Goal: Information Seeking & Learning: Get advice/opinions

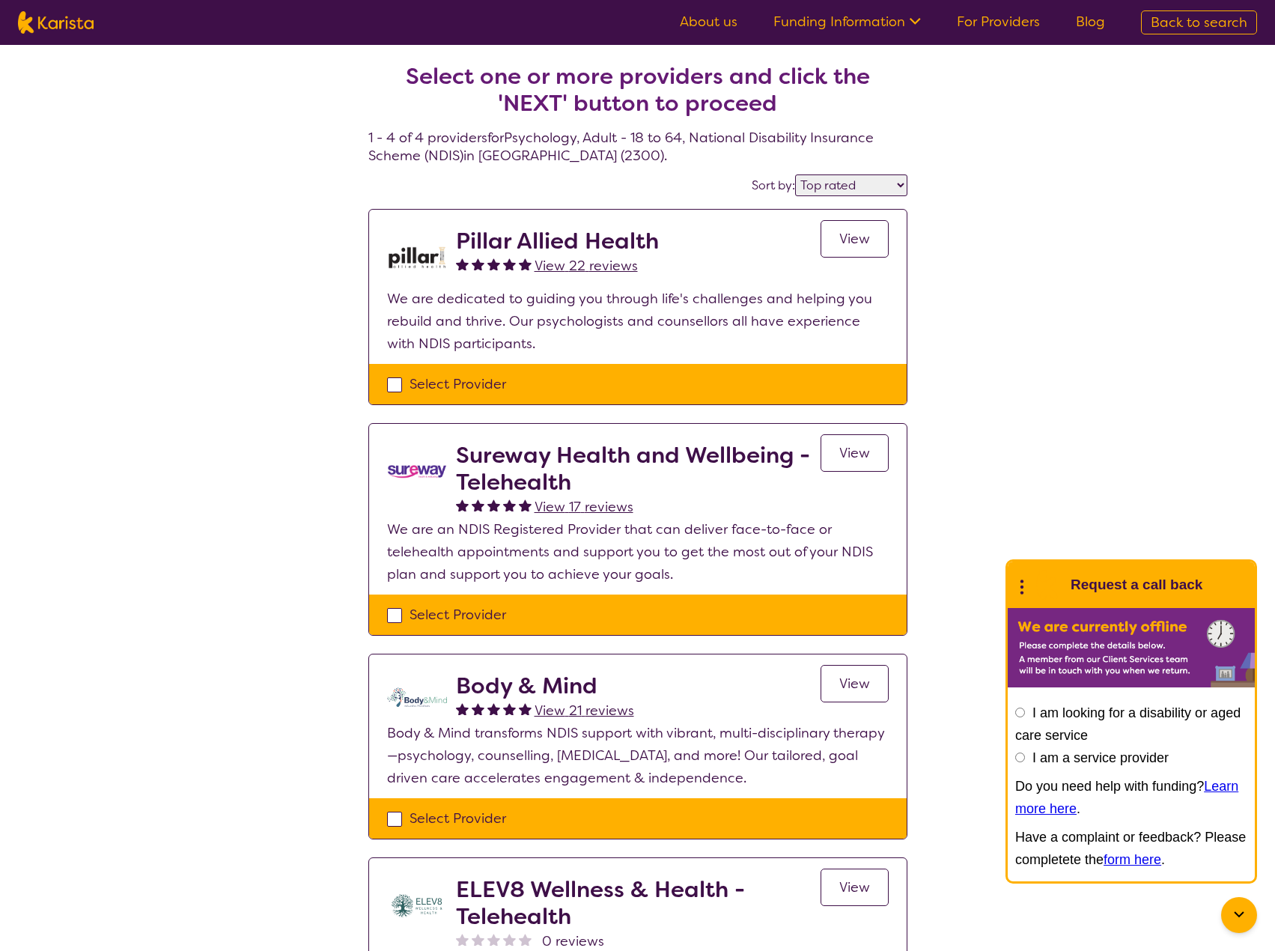
select select "by_score"
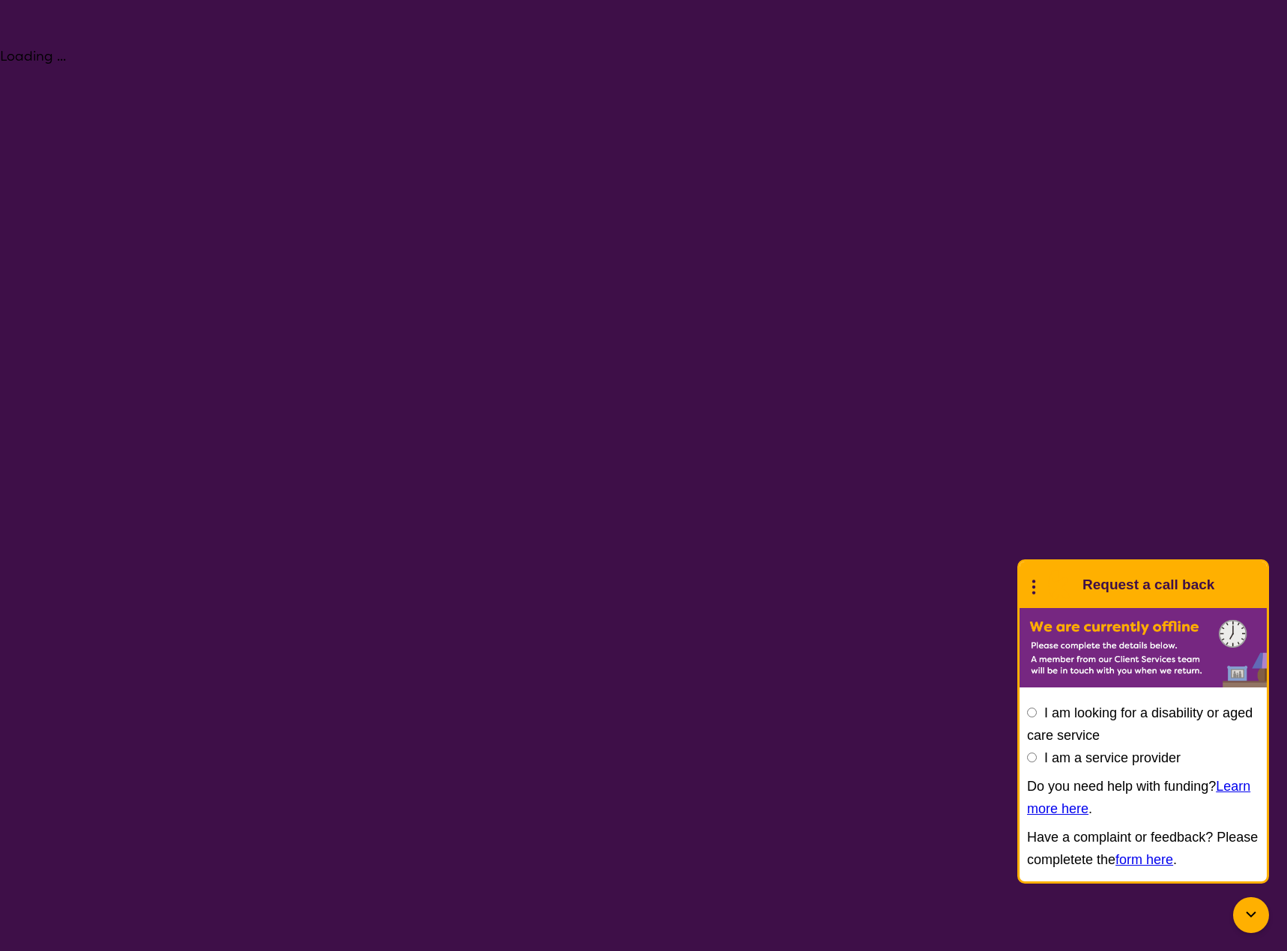
select select "Psychology"
select select "AD"
select select "NDIS"
select select "Psychology"
select select "AD"
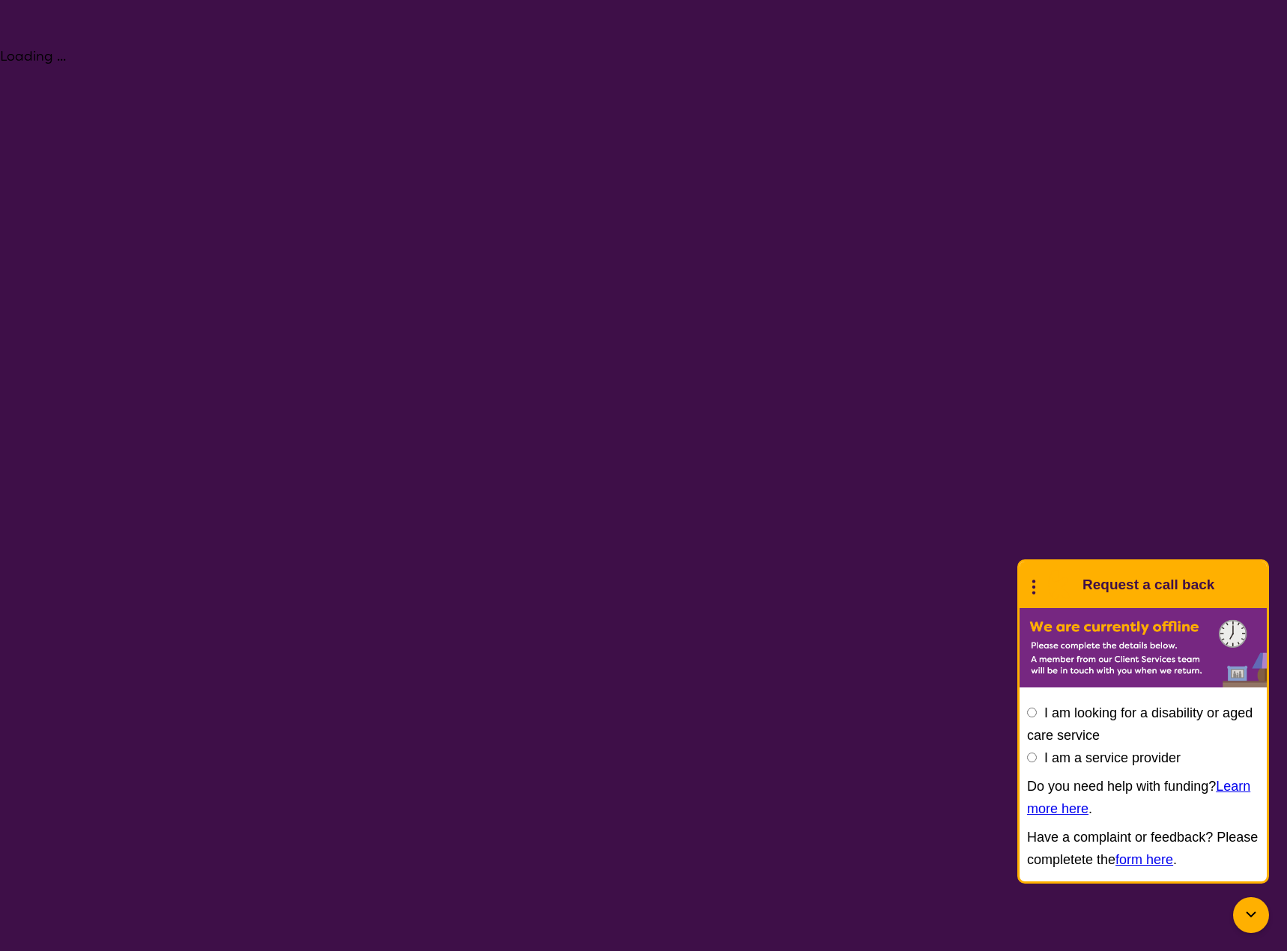
select select "NDIS"
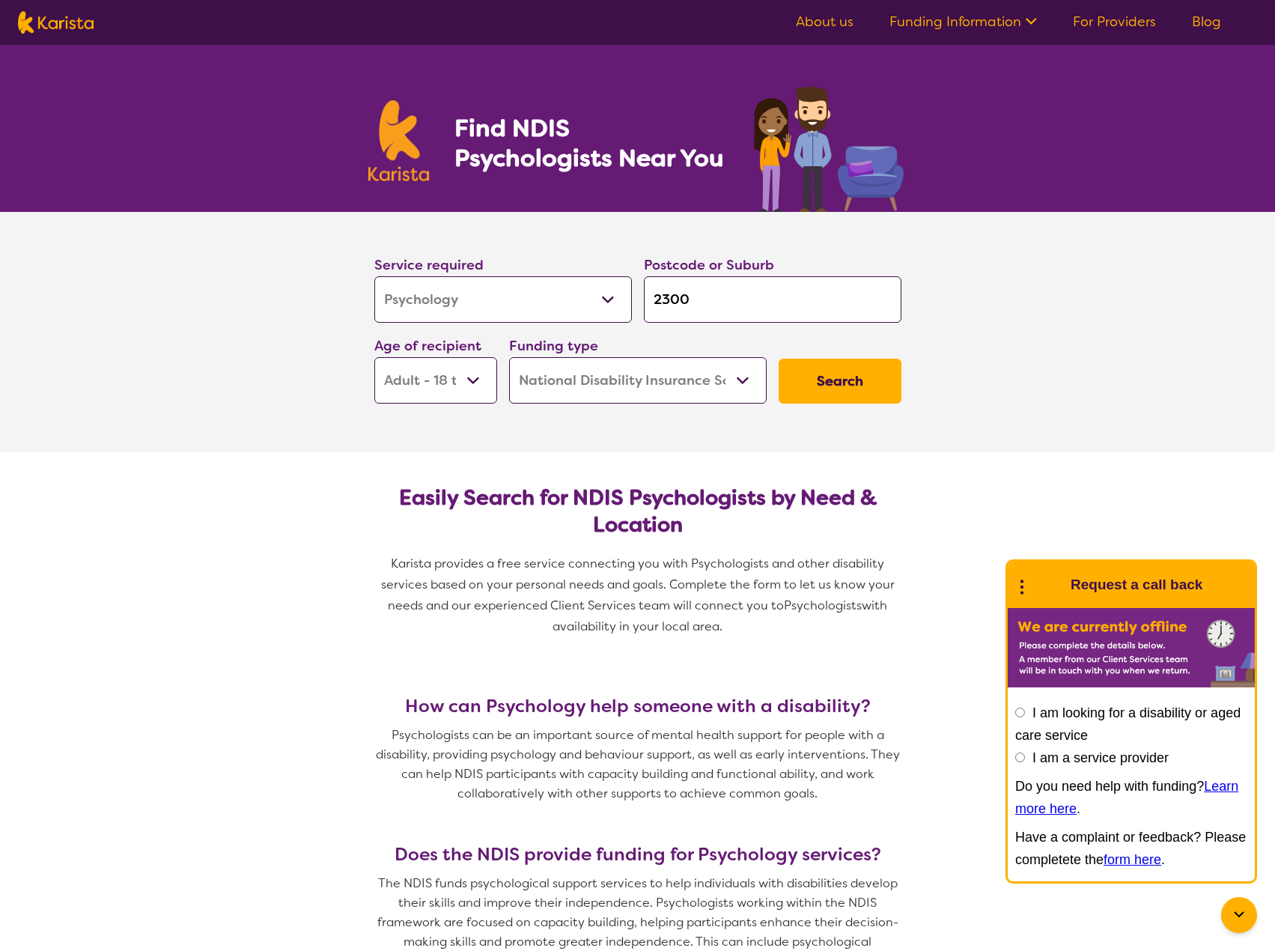
click at [701, 300] on input "2300" at bounding box center [773, 299] width 258 height 46
drag, startPoint x: 678, startPoint y: 297, endPoint x: 622, endPoint y: 300, distance: 56.2
click at [622, 300] on div "Service required Allied Health Assistant Assessment ([MEDICAL_DATA] or [MEDICAL…" at bounding box center [637, 329] width 539 height 162
type input "2"
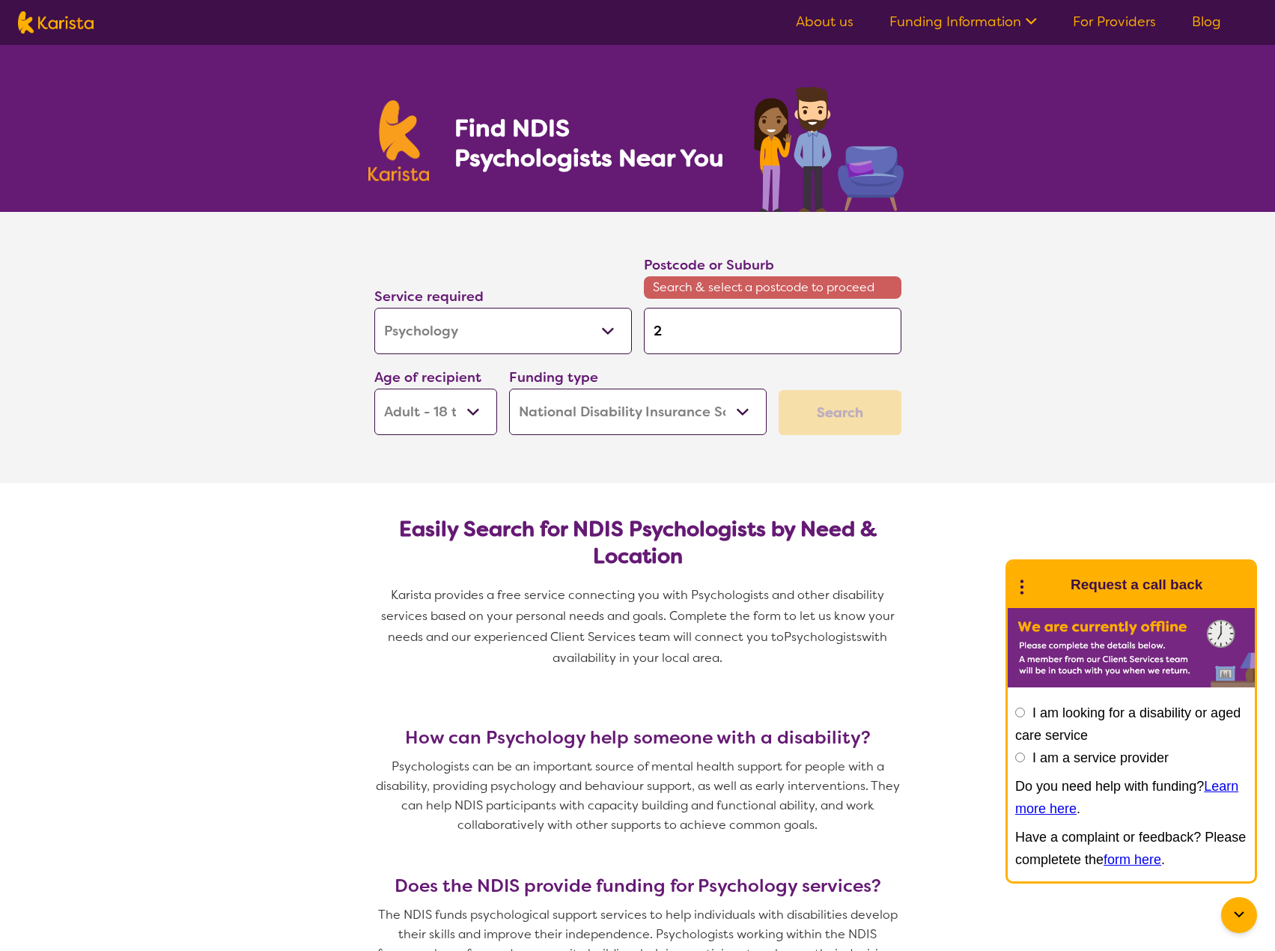
type input "22"
type input "228"
type input "2283"
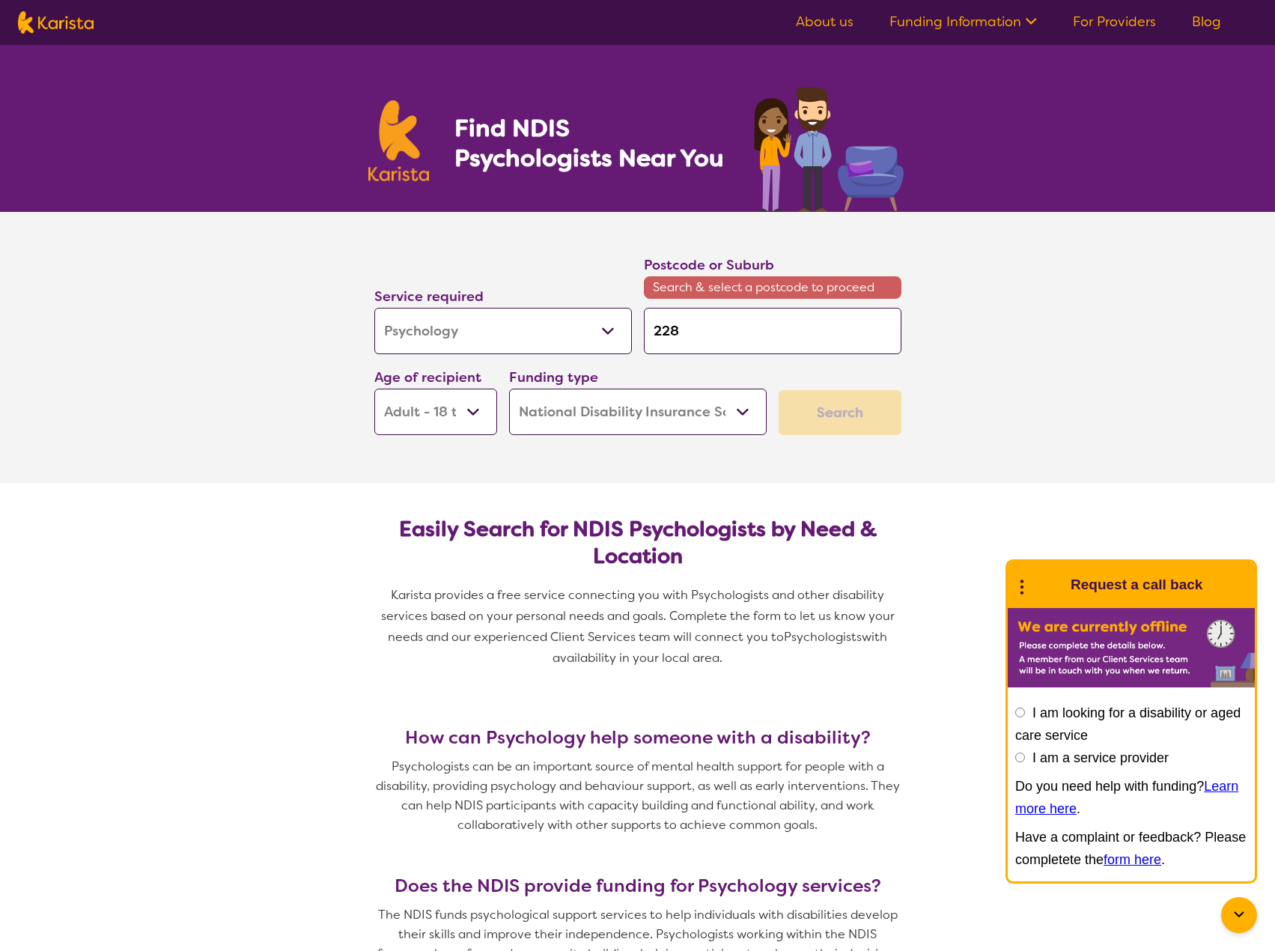
type input "2283"
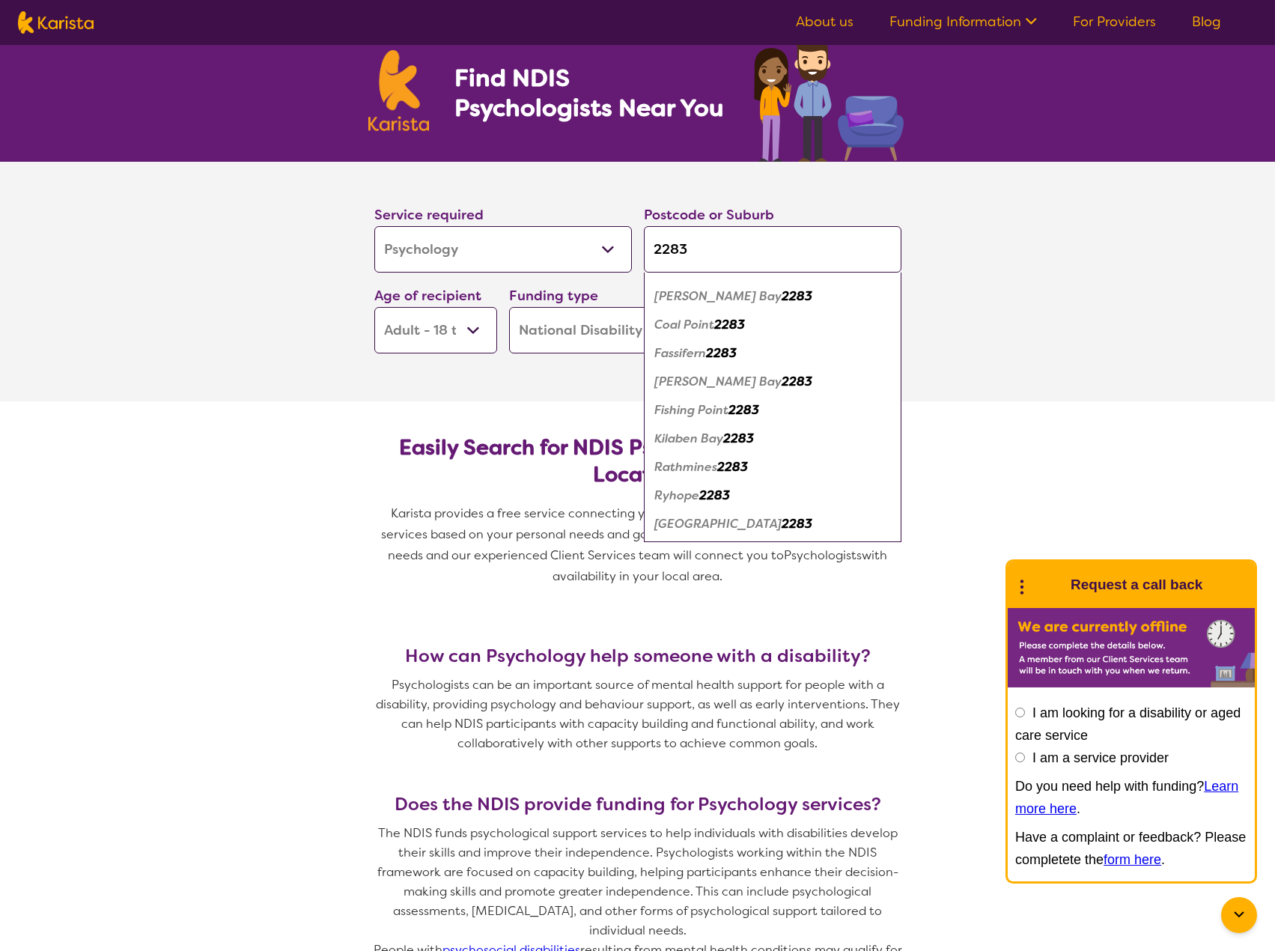
scroll to position [75, 0]
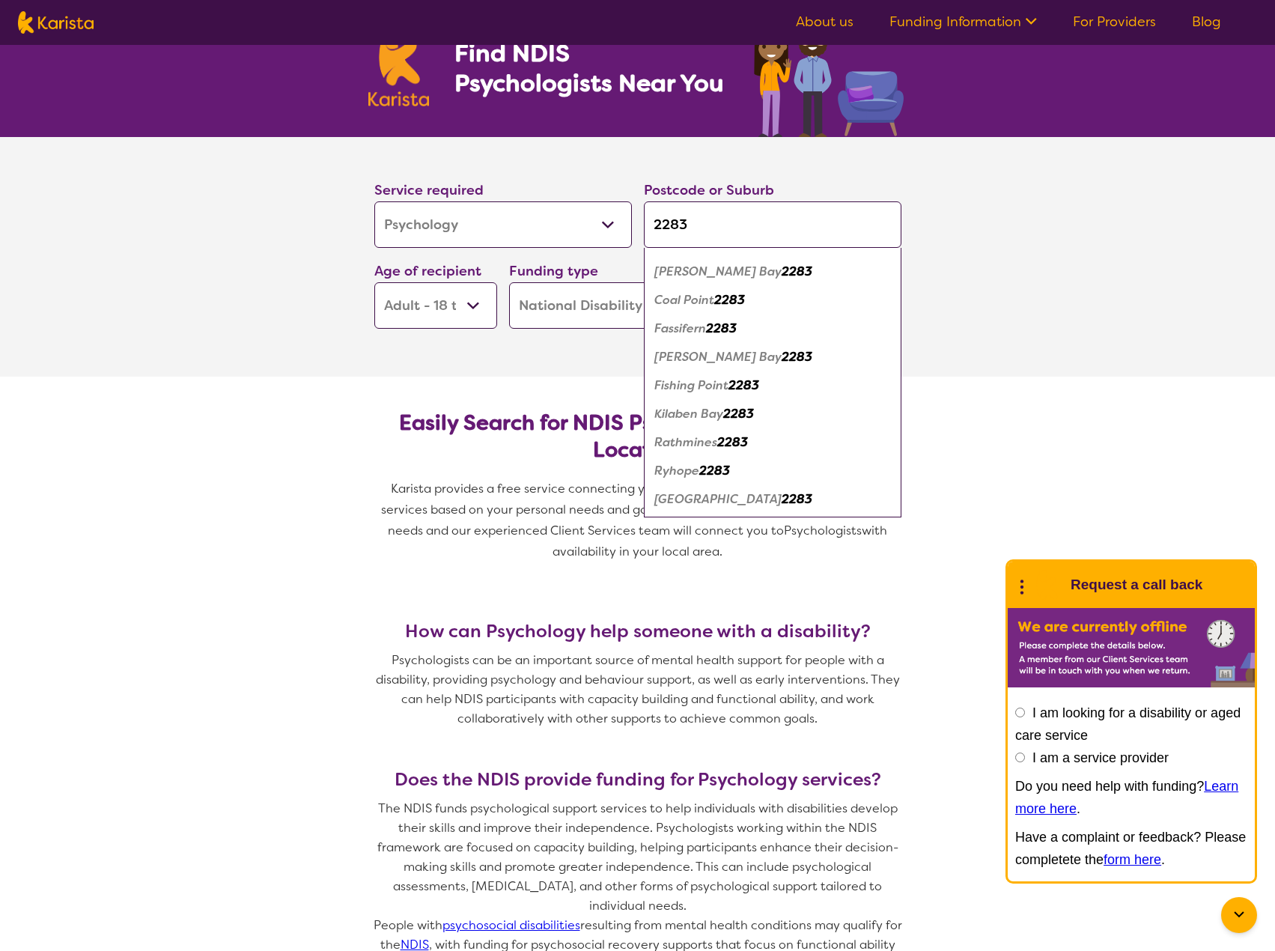
type input "2283"
click at [689, 499] on em "[GEOGRAPHIC_DATA]" at bounding box center [717, 499] width 127 height 16
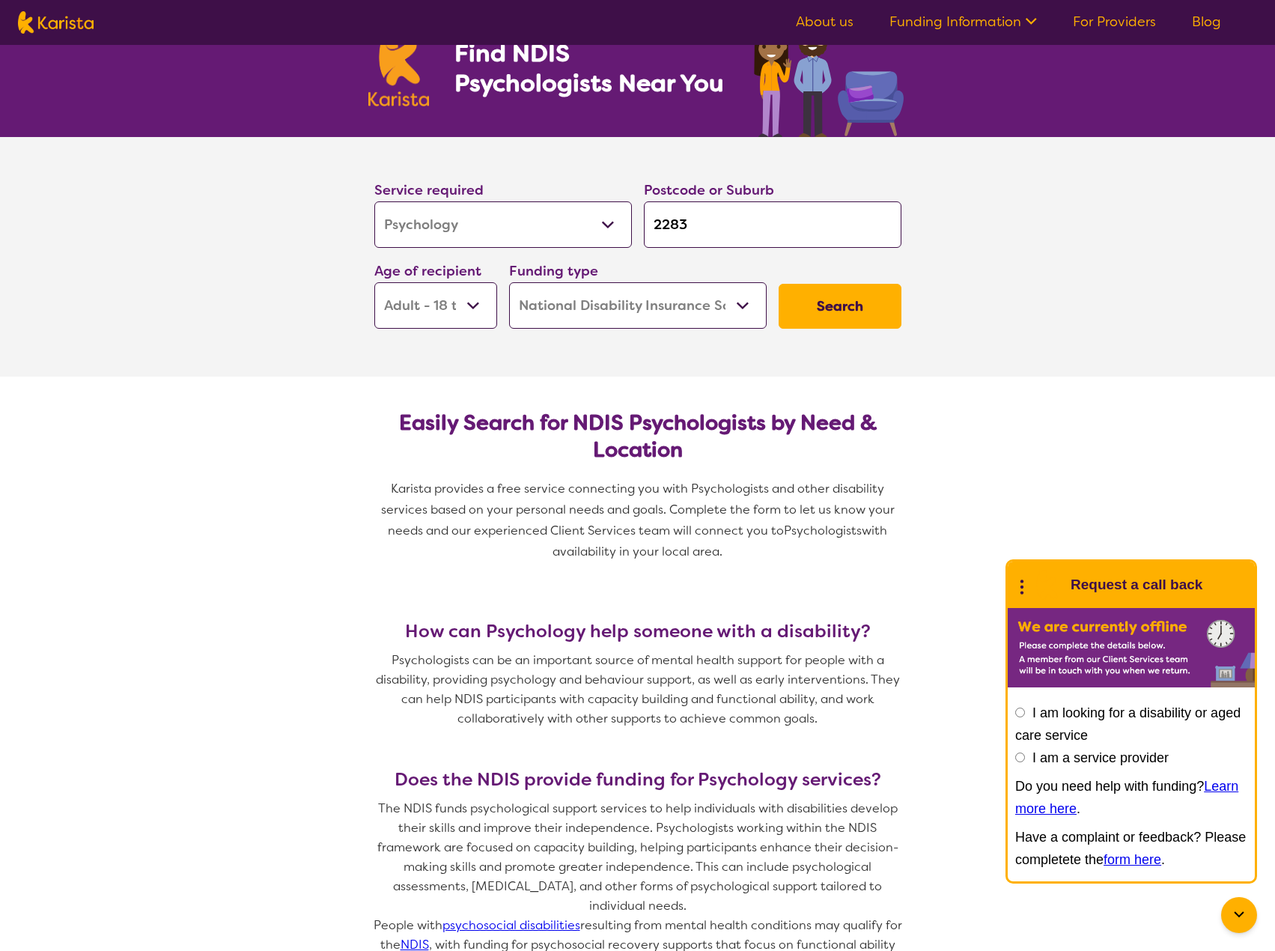
scroll to position [0, 0]
click at [814, 304] on button "Search" at bounding box center [840, 306] width 123 height 45
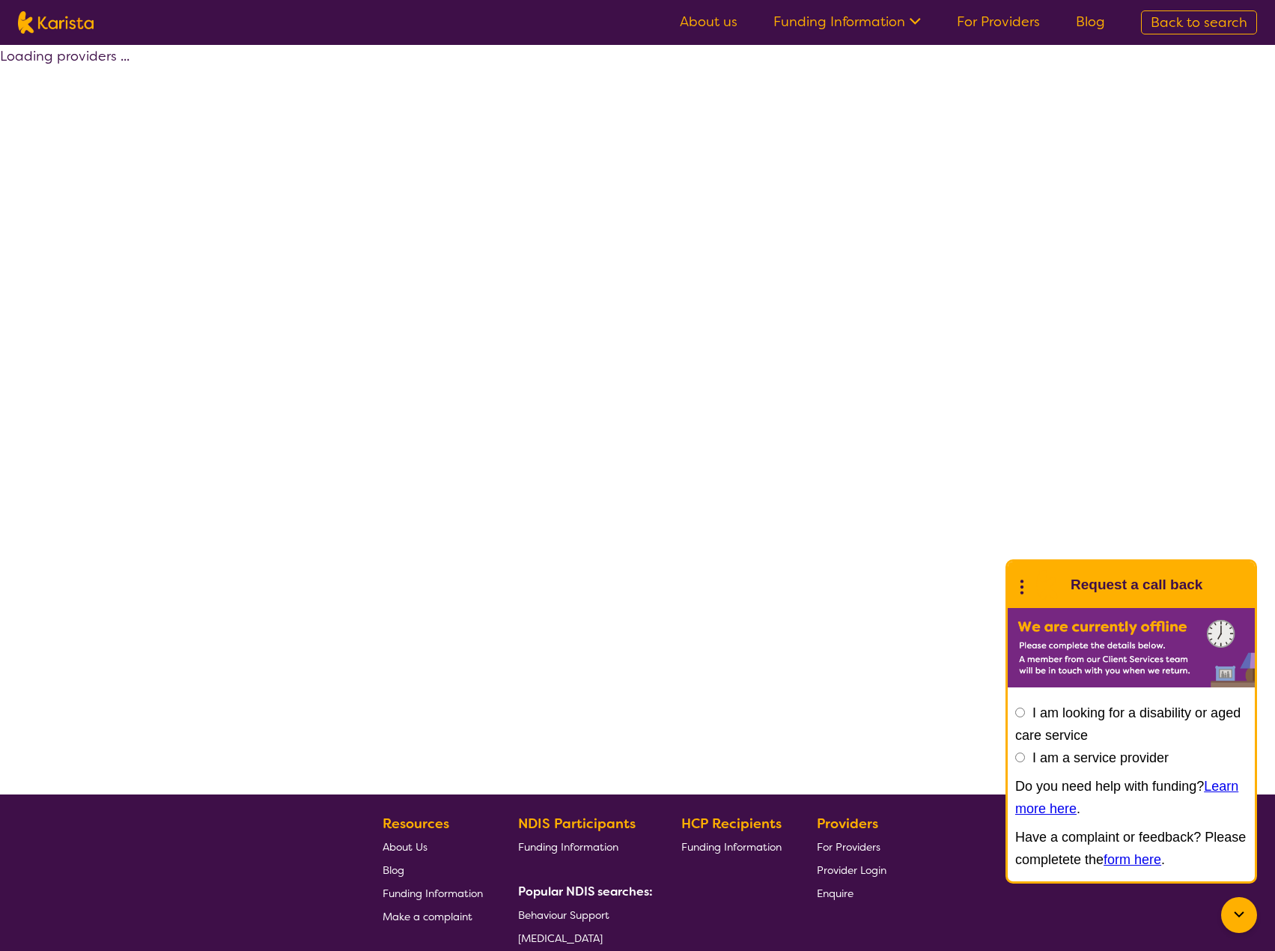
select select "by_score"
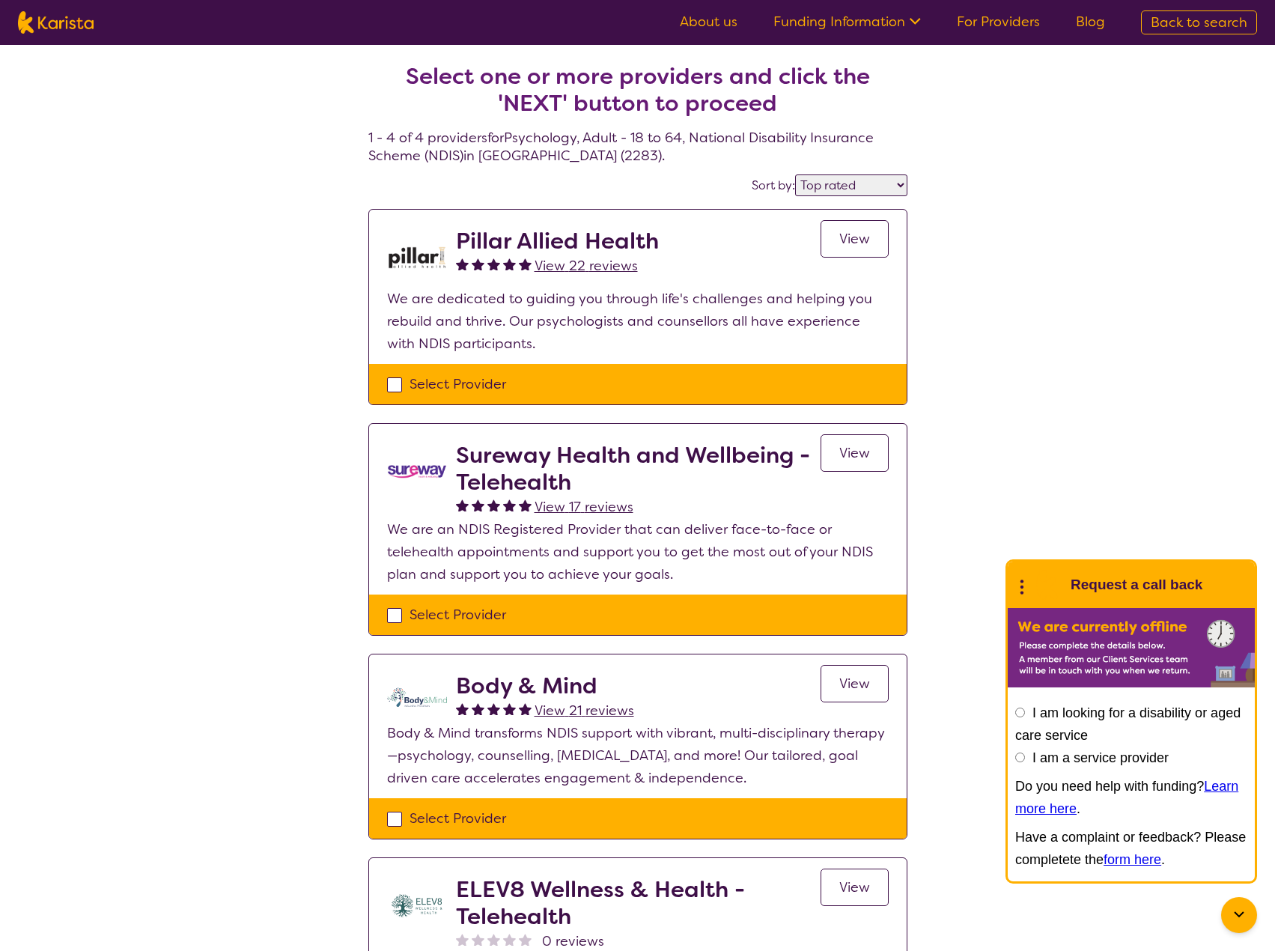
click at [859, 187] on select "Highly reviewed Top rated" at bounding box center [851, 185] width 112 height 22
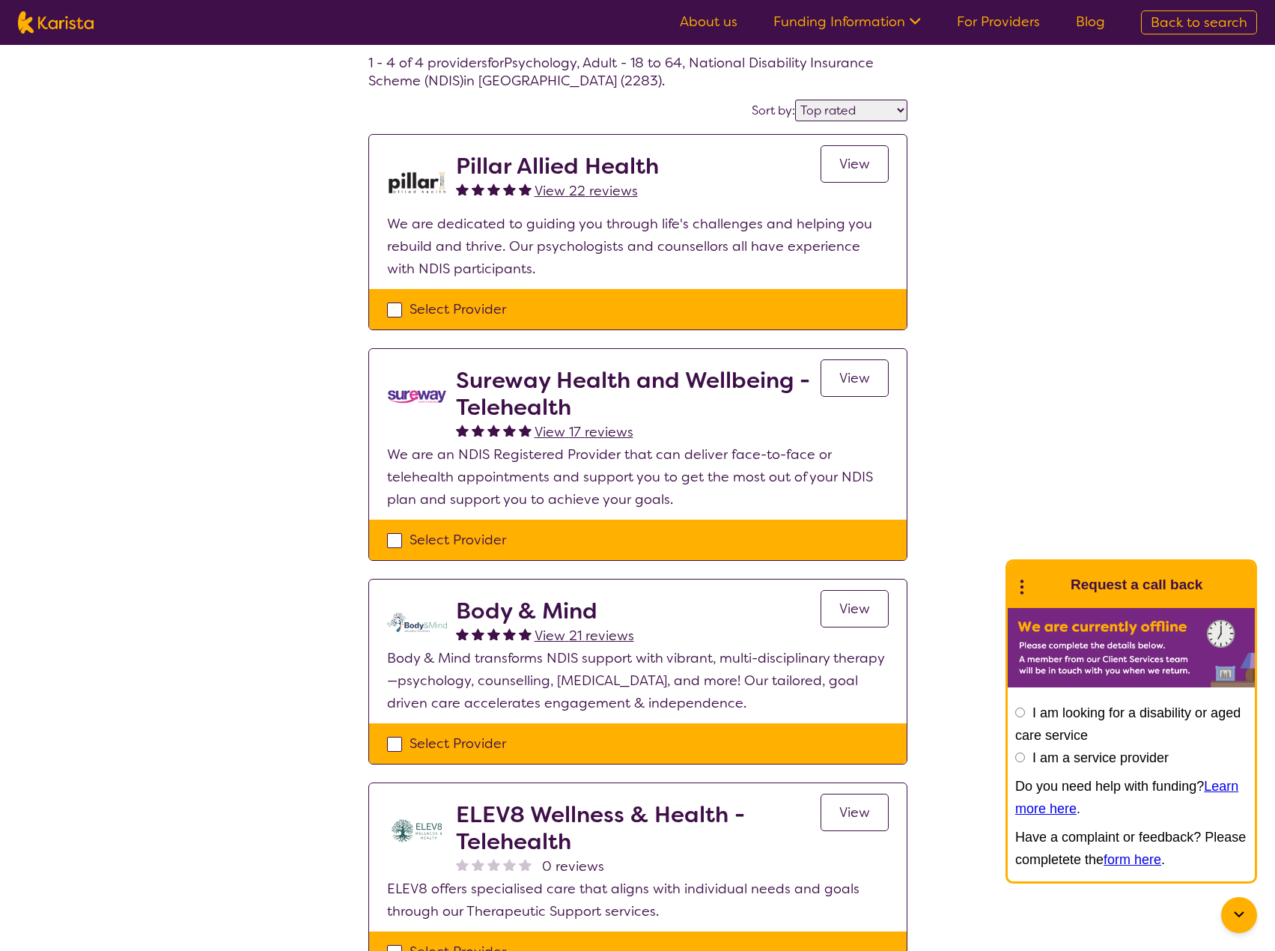
select select "Psychology"
select select "AD"
select select "NDIS"
select select "Psychology"
select select "AD"
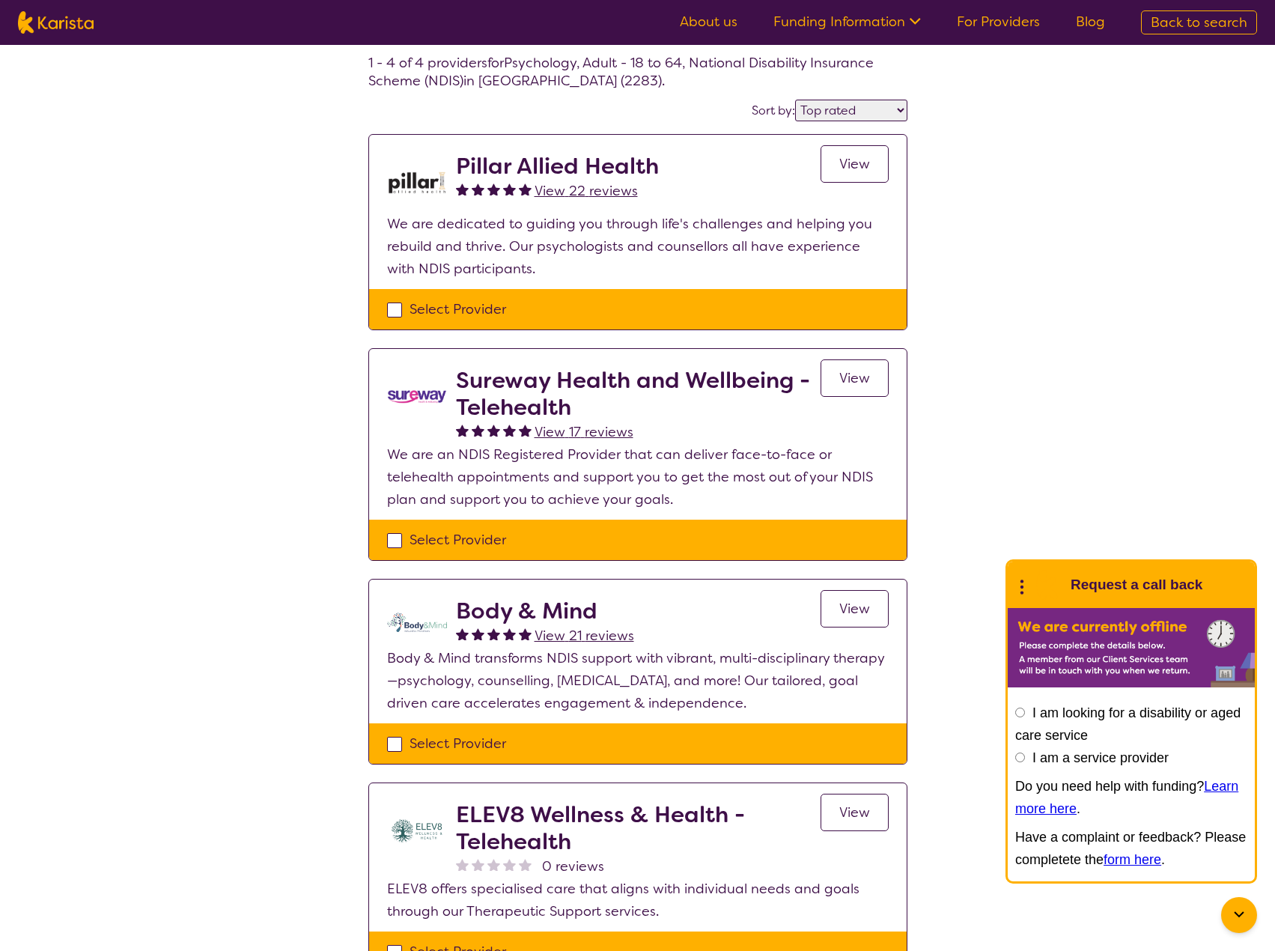
select select "NDIS"
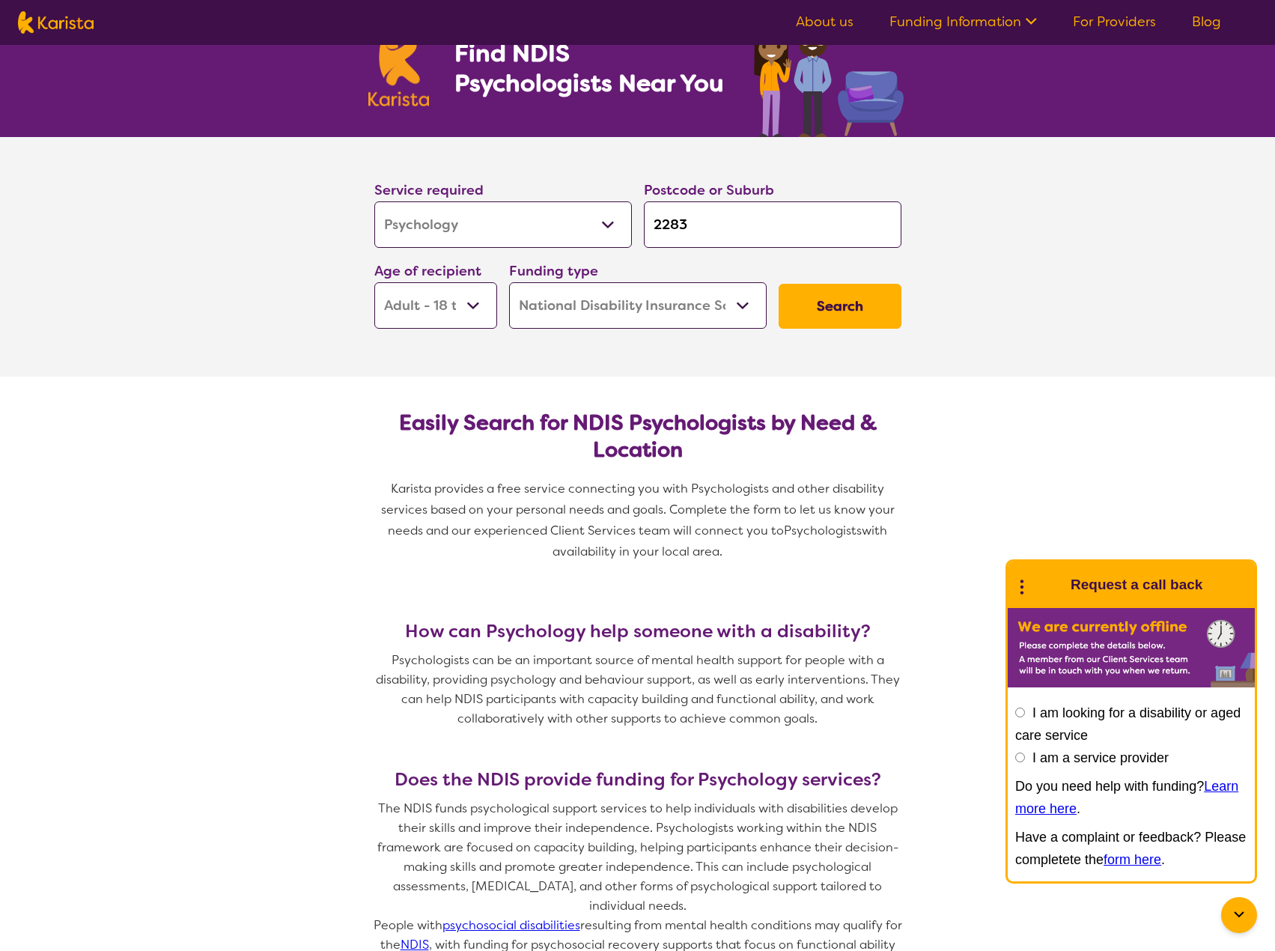
drag, startPoint x: 694, startPoint y: 223, endPoint x: 632, endPoint y: 227, distance: 62.3
click at [632, 227] on div "Service required Allied Health Assistant Assessment ([MEDICAL_DATA] or [MEDICAL…" at bounding box center [637, 254] width 539 height 162
type input "e"
type input "er"
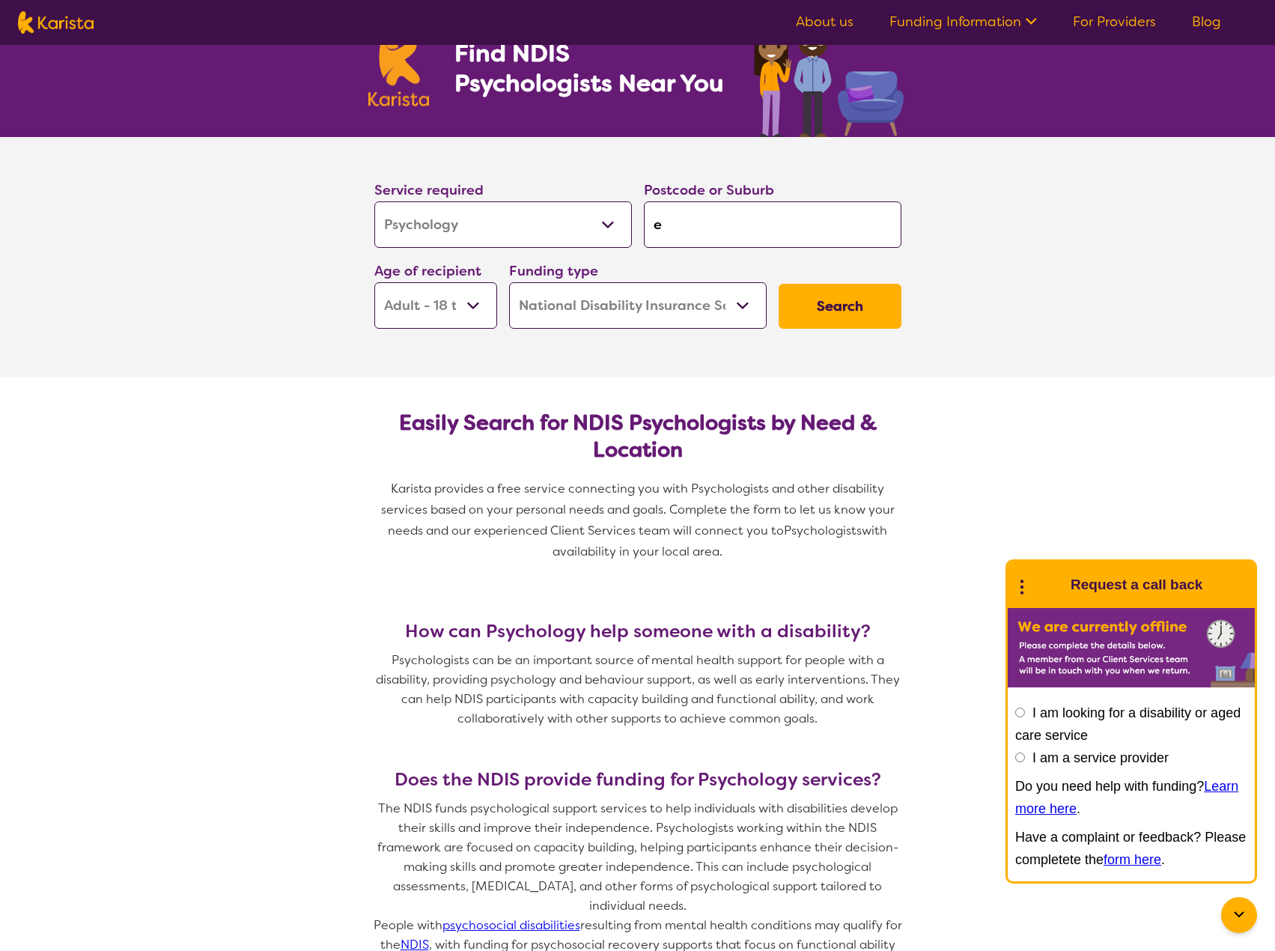
type input "er"
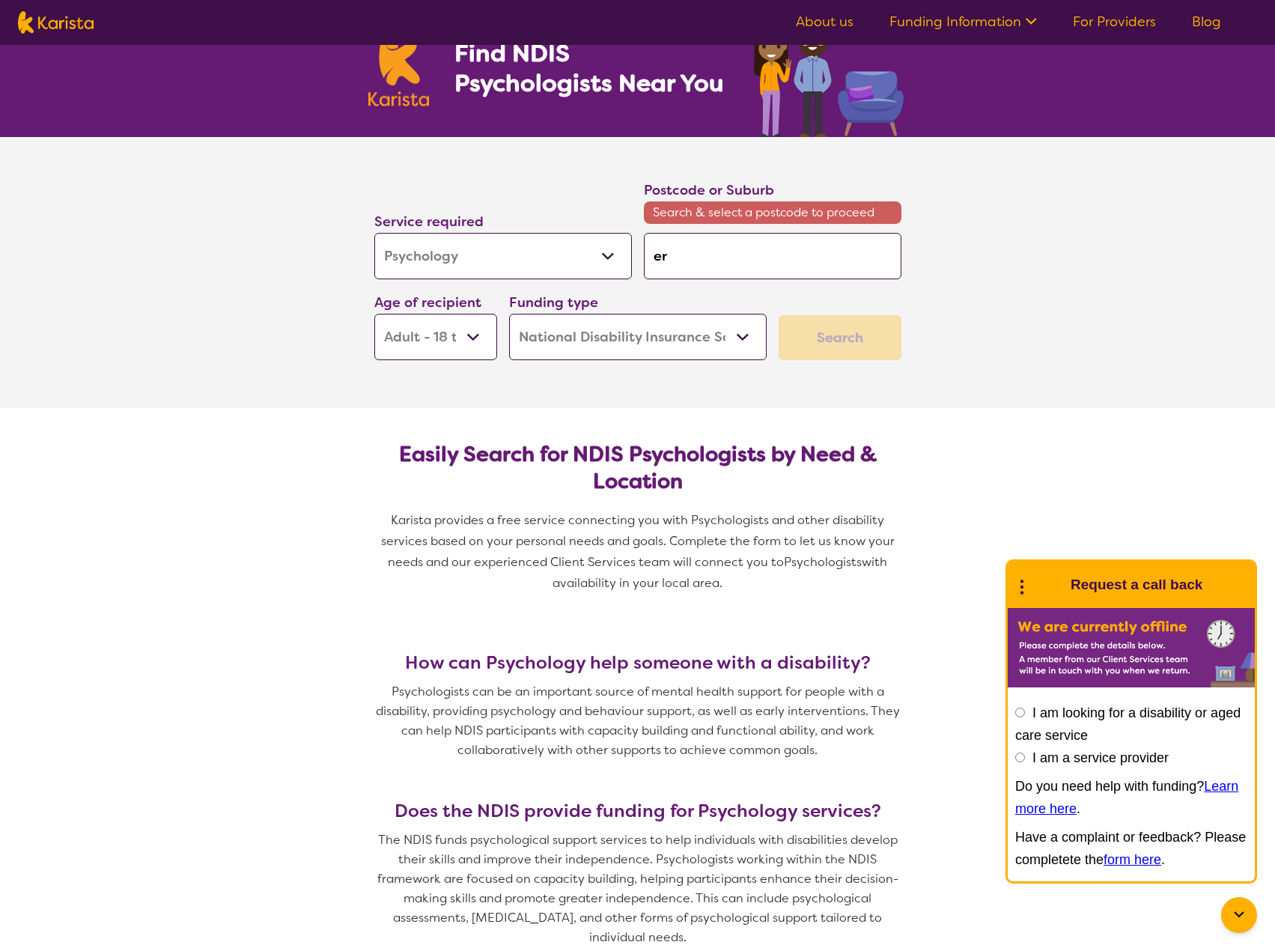
type input "eri"
type input "[PERSON_NAME]"
type input "erina"
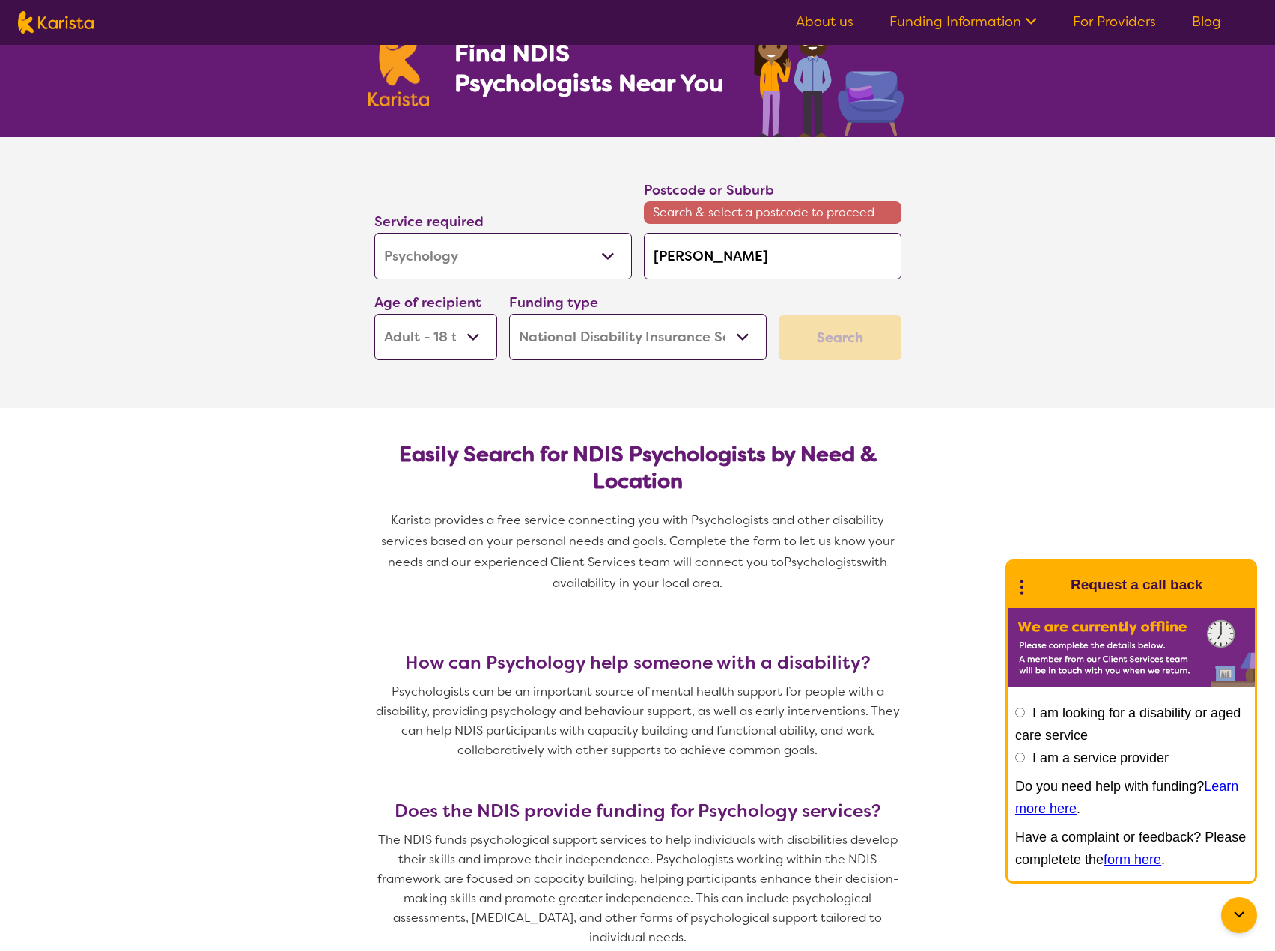
type input "erina"
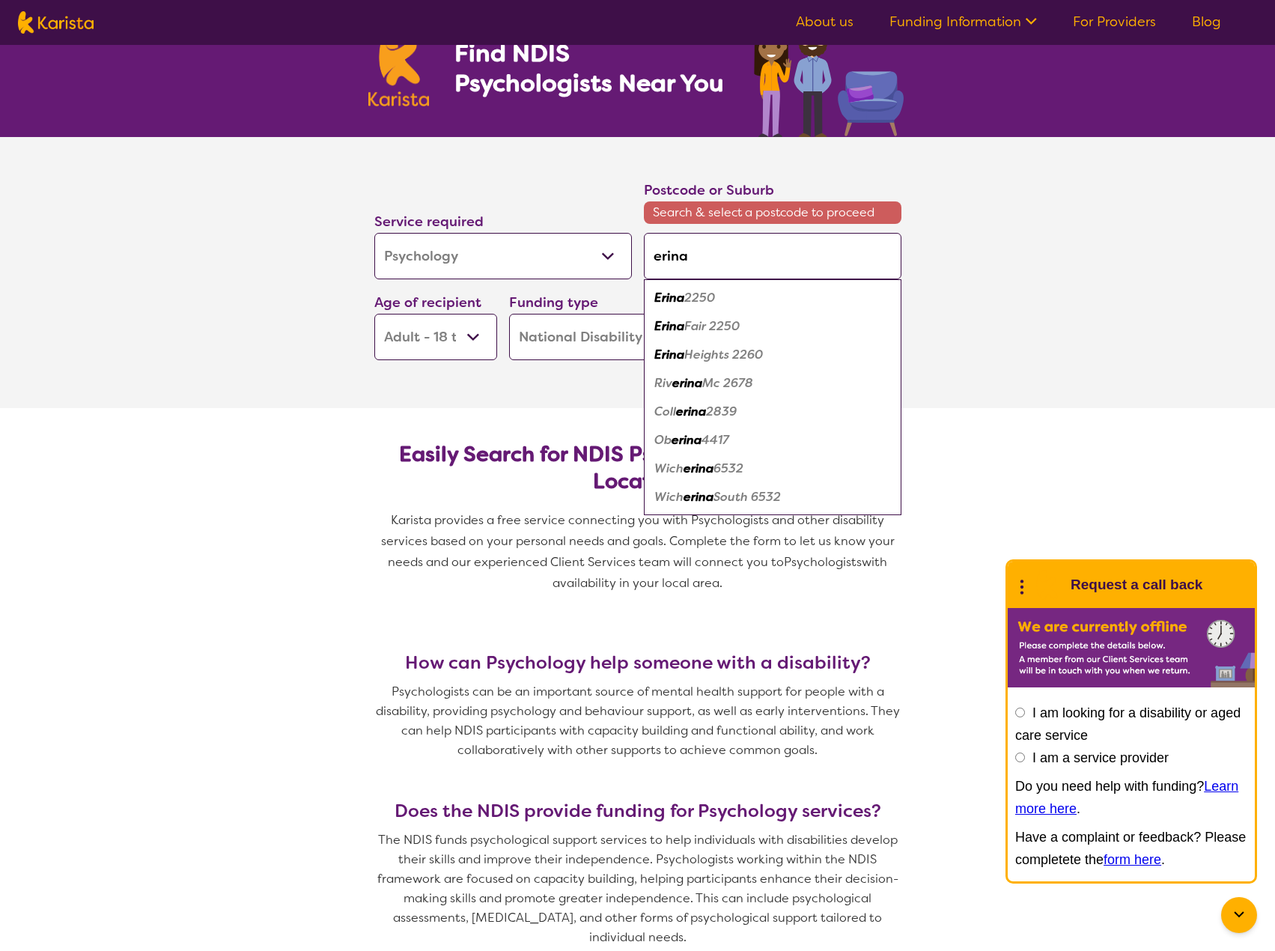
click at [672, 302] on em "Erina" at bounding box center [669, 298] width 30 height 16
type input "2250"
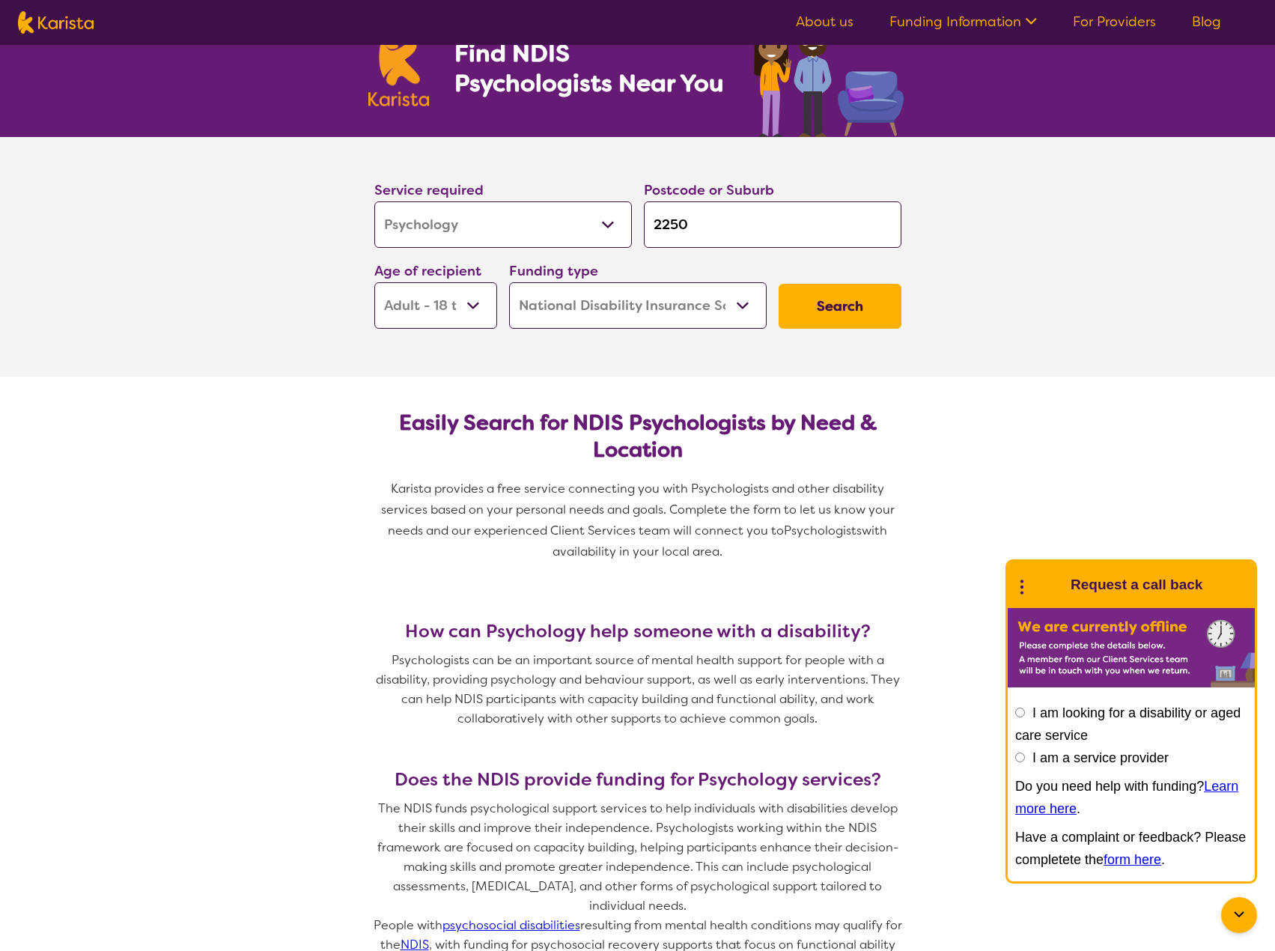
click at [836, 307] on button "Search" at bounding box center [840, 306] width 123 height 45
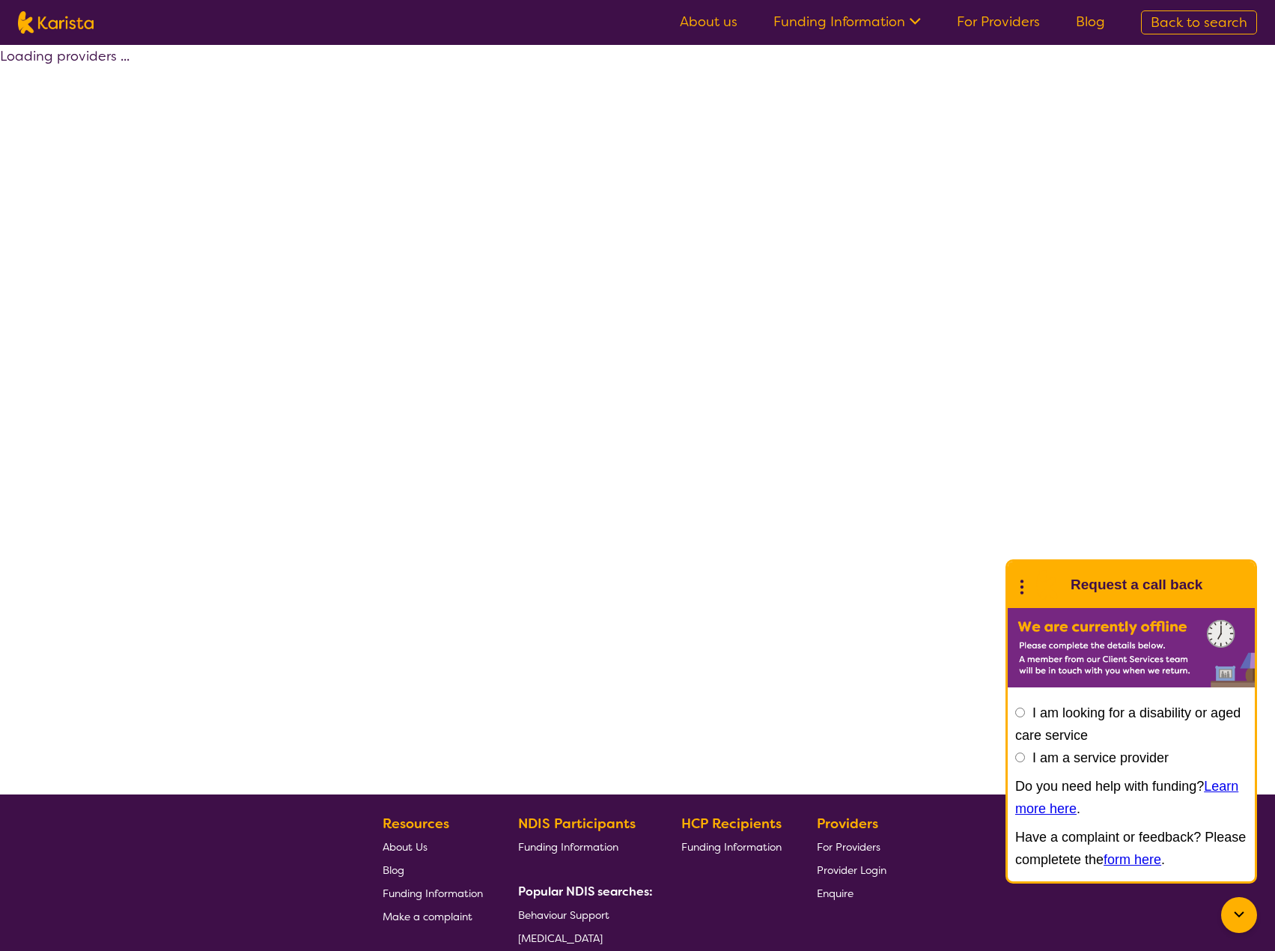
select select "by_score"
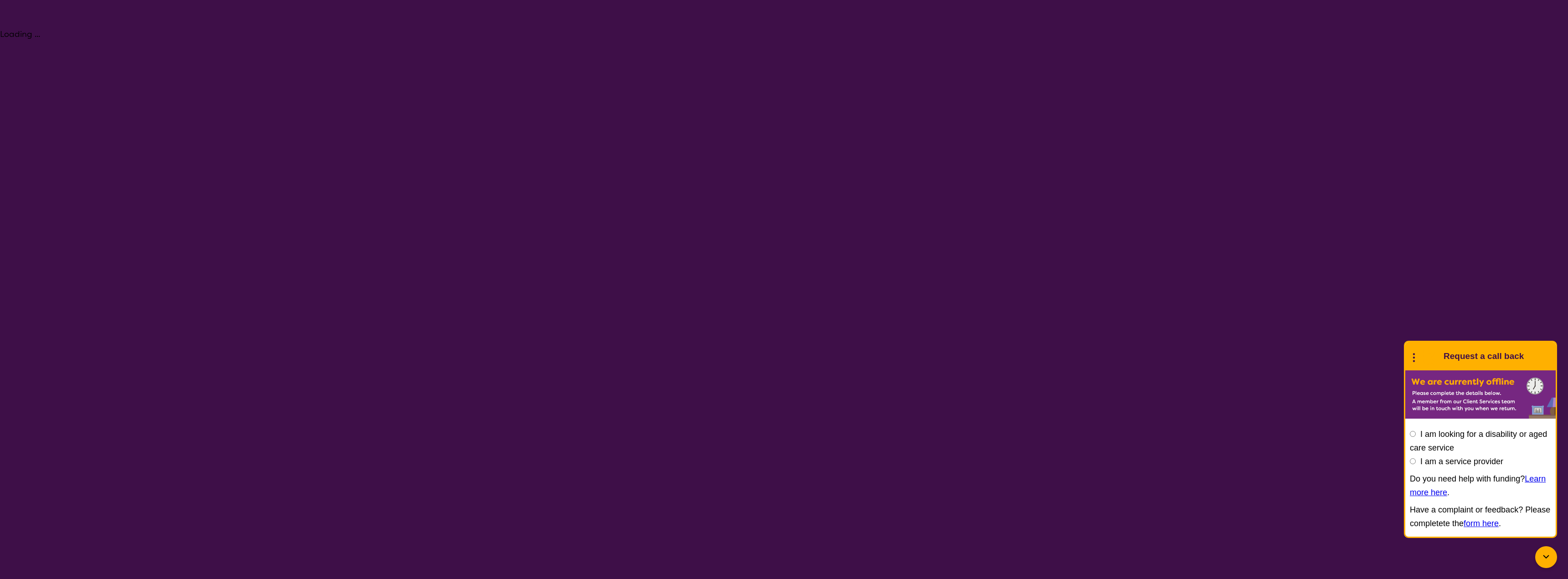
select select "Psychology"
select select "AD"
select select "NDIS"
select select "Psychology"
select select "AD"
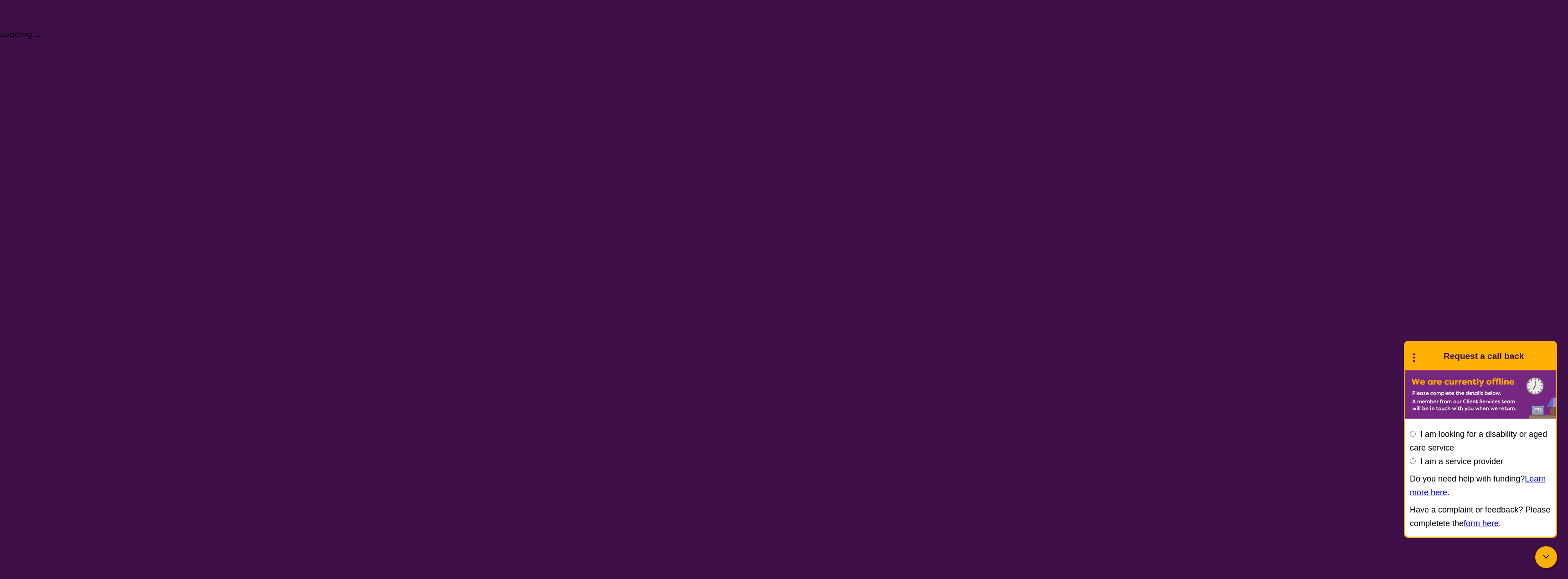
select select "NDIS"
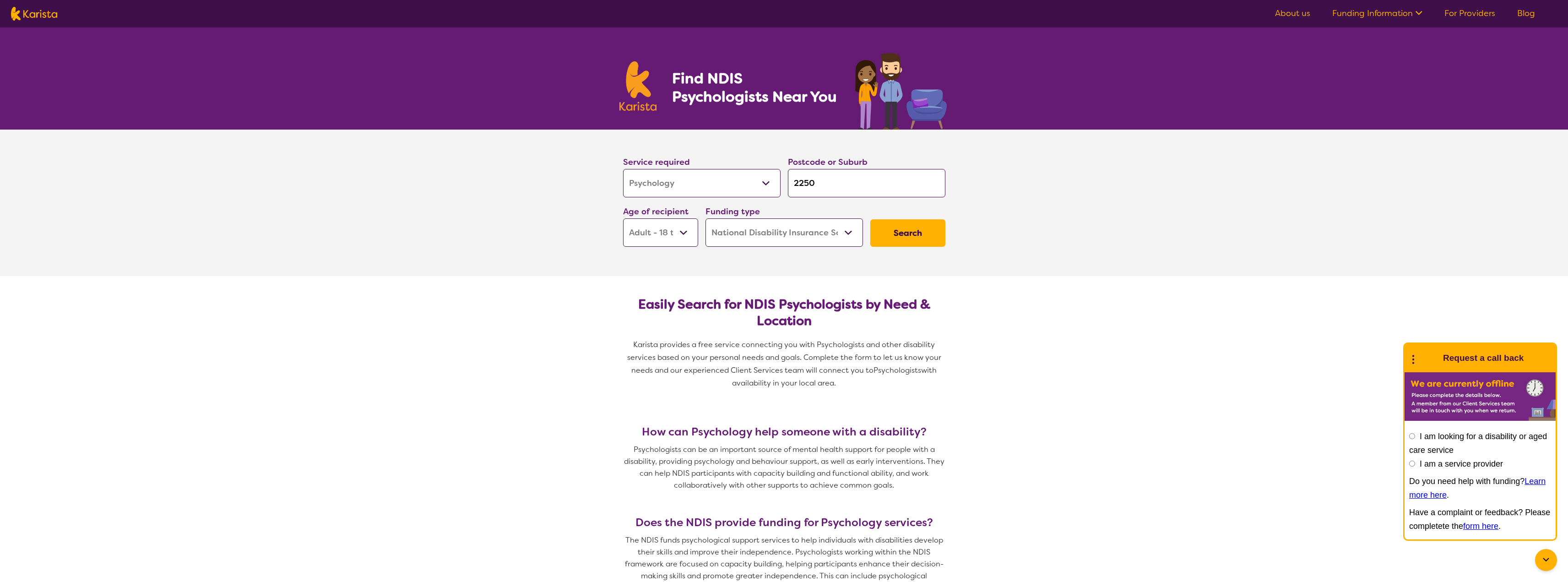
drag, startPoint x: 825, startPoint y: 182, endPoint x: 785, endPoint y: 185, distance: 40.1
click at [779, 185] on div "Postcode or Suburb 2250" at bounding box center [867, 176] width 165 height 50
type input "2"
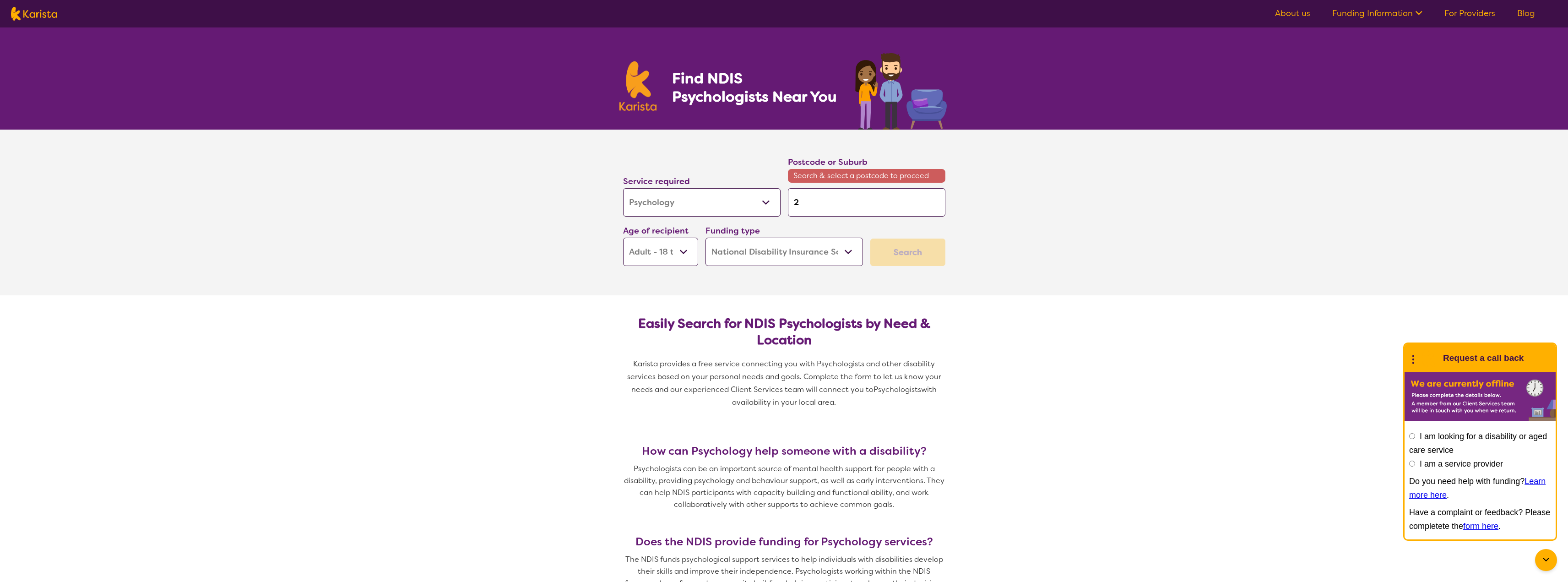
type input "20"
type input "200"
type input "2000"
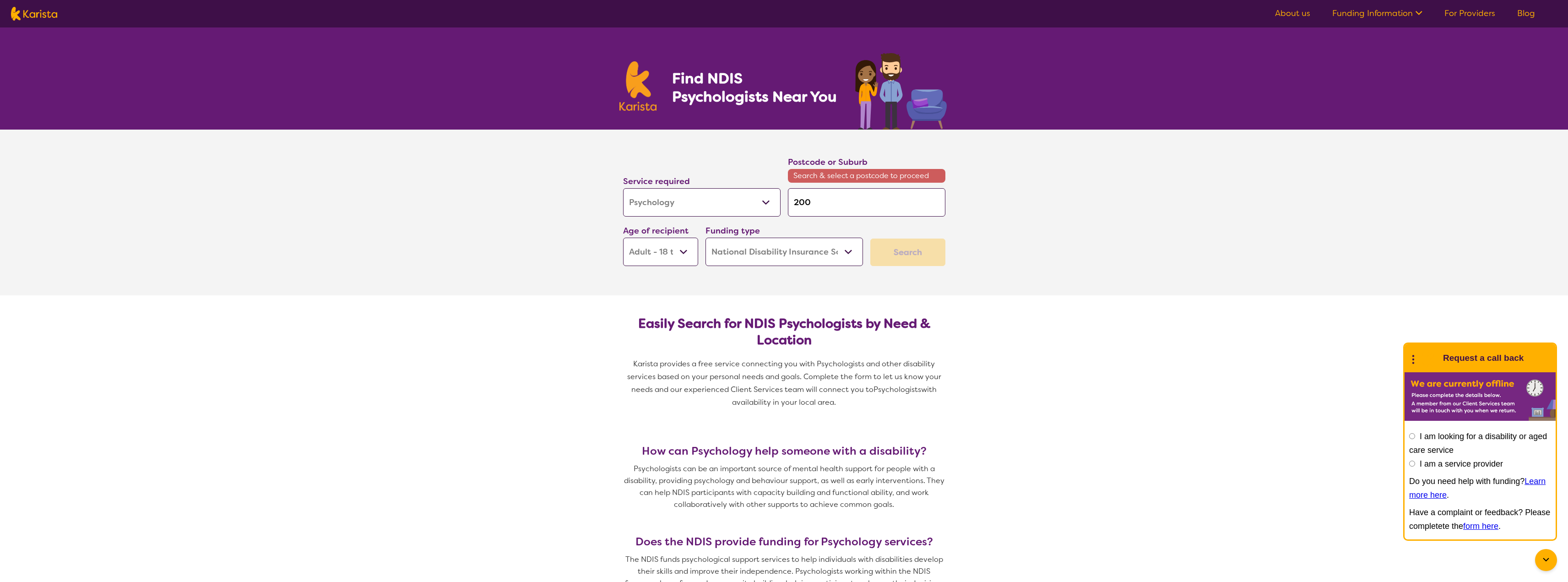
type input "2000"
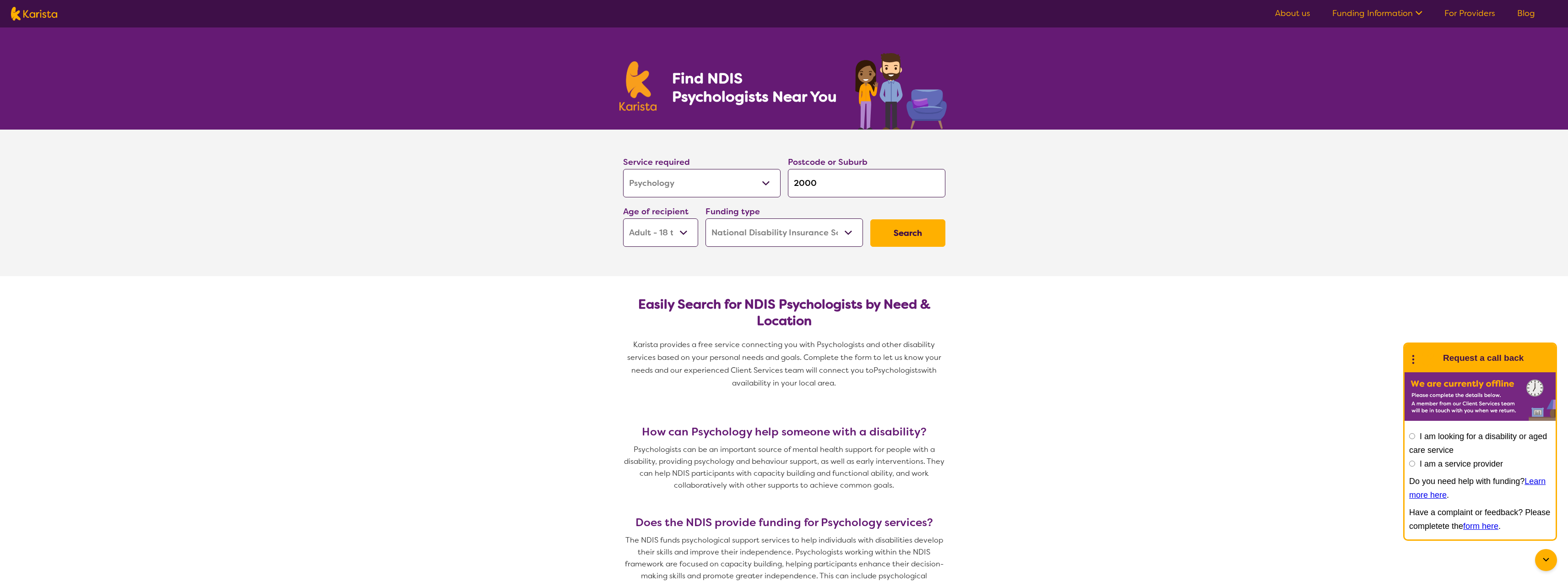
click button "Search" at bounding box center [908, 233] width 75 height 28
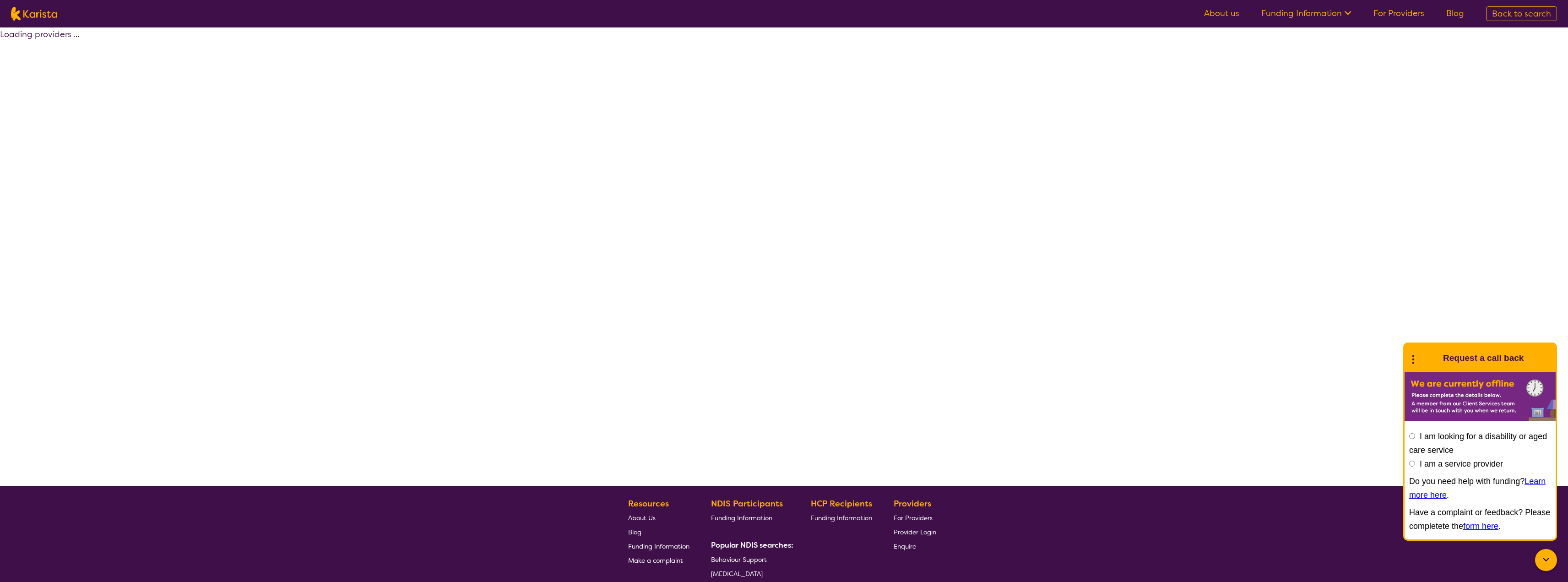
select select "by_score"
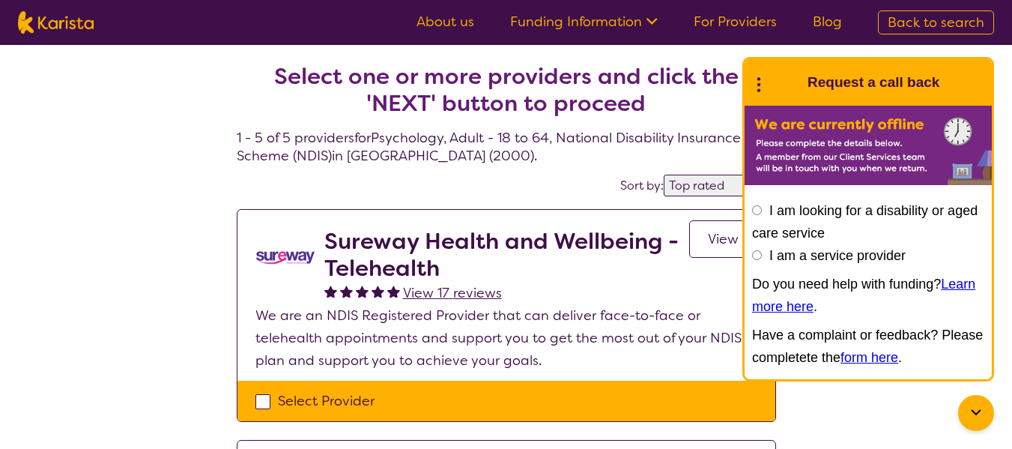
click at [756, 81] on icon at bounding box center [758, 82] width 19 height 23
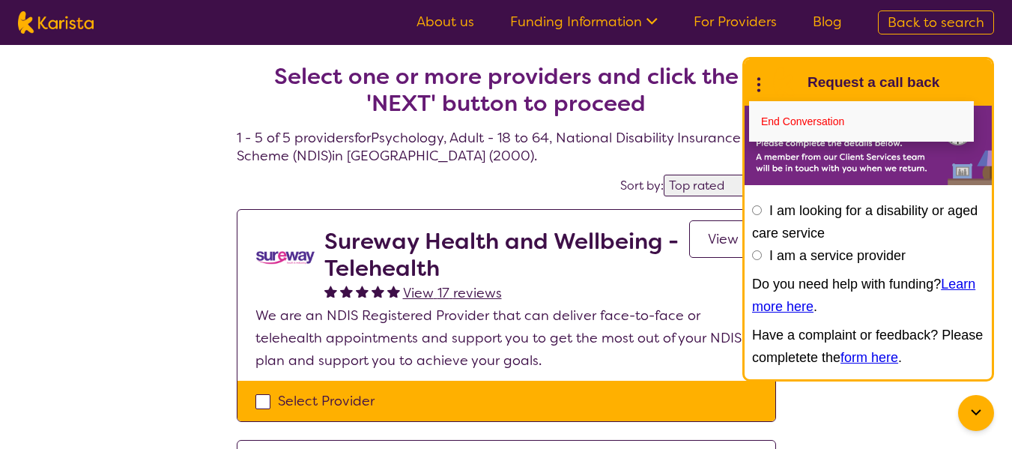
click at [829, 120] on link "End Conversation" at bounding box center [861, 121] width 225 height 40
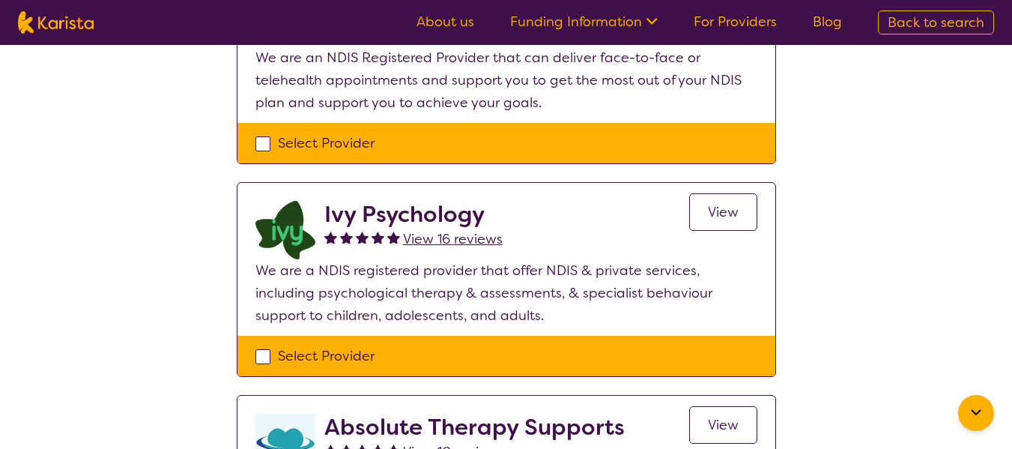
scroll to position [300, 0]
